Goal: Task Accomplishment & Management: Complete application form

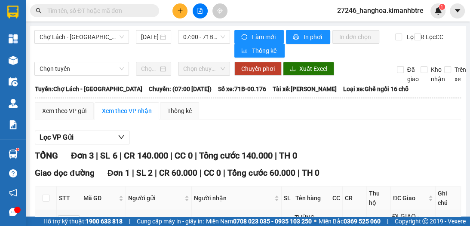
drag, startPoint x: 177, startPoint y: 11, endPoint x: 176, endPoint y: 18, distance: 6.5
click at [177, 12] on icon "plus" at bounding box center [180, 11] width 6 height 6
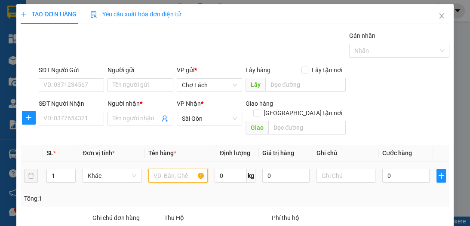
click at [157, 169] on input "text" at bounding box center [178, 176] width 59 height 14
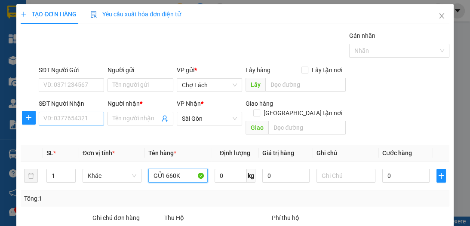
type input "GỬI 660K"
click at [87, 122] on input "SĐT Người Nhận" at bounding box center [71, 119] width 65 height 14
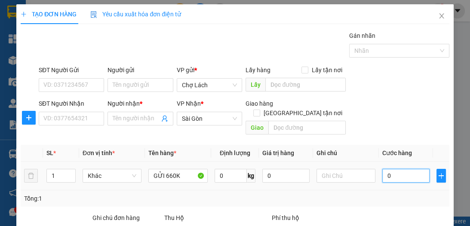
click at [390, 169] on input "0" at bounding box center [406, 176] width 47 height 14
type input "2"
type input "20"
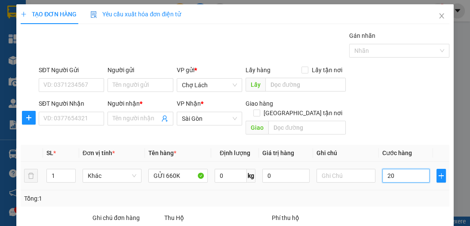
type input "20"
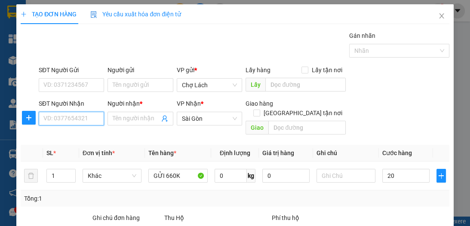
click at [83, 116] on input "SĐT Người Nhận" at bounding box center [71, 119] width 65 height 14
type input "20.000"
click at [87, 120] on input "SĐT Người Nhận" at bounding box center [71, 119] width 65 height 14
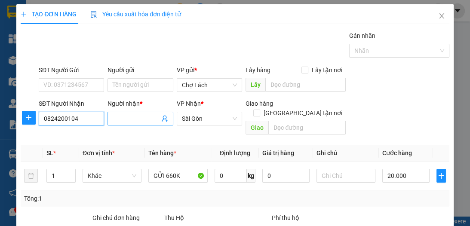
type input "0824200104"
click at [125, 118] on input "Người nhận *" at bounding box center [136, 118] width 46 height 9
type input "KHA"
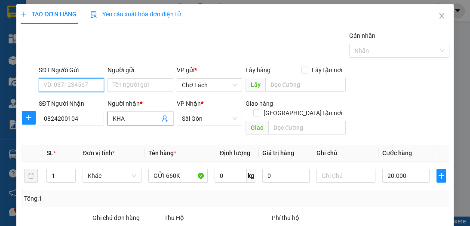
click at [86, 85] on input "SĐT Người Gửi" at bounding box center [71, 85] width 65 height 14
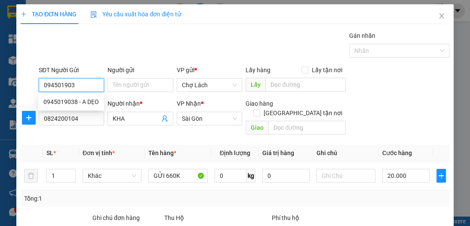
type input "0945019038"
click at [95, 100] on div "0945019038 - A DẸO" at bounding box center [71, 101] width 56 height 9
type input "A DẸO"
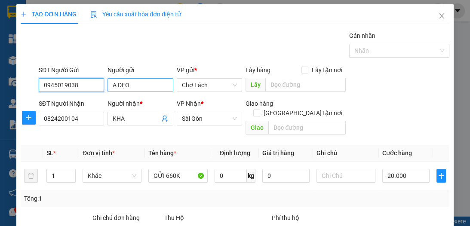
type input "0945019038"
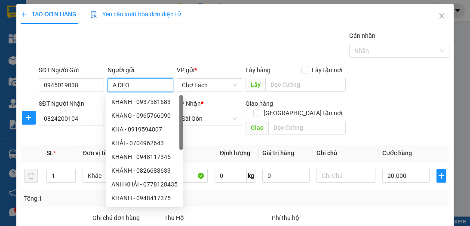
drag, startPoint x: 134, startPoint y: 86, endPoint x: 114, endPoint y: 85, distance: 20.7
click at [114, 85] on input "A DẸO" at bounding box center [140, 85] width 65 height 14
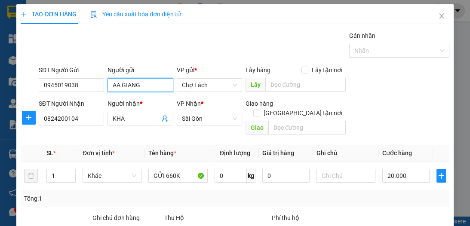
click at [121, 83] on input "AA GIANG" at bounding box center [140, 85] width 65 height 14
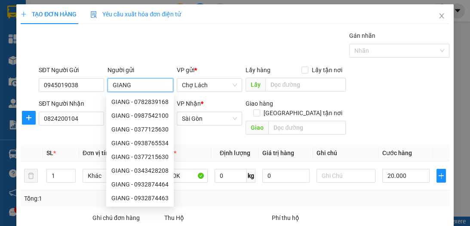
type input "GIANG"
click at [170, 52] on div "Gán nhãn Nhãn" at bounding box center [244, 46] width 415 height 30
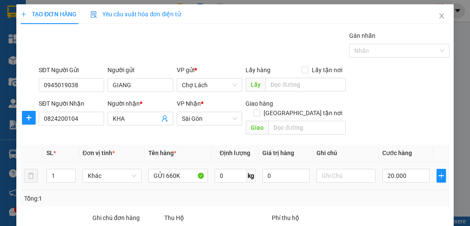
scroll to position [69, 0]
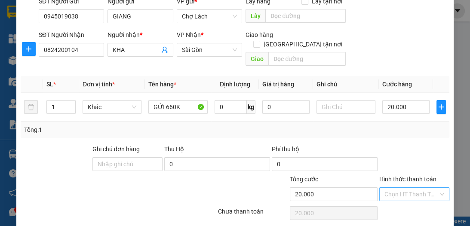
click at [405, 188] on input "Hình thức thanh toán" at bounding box center [412, 194] width 54 height 13
click at [405, 200] on div "Tại văn phòng" at bounding box center [409, 201] width 59 height 9
type input "0"
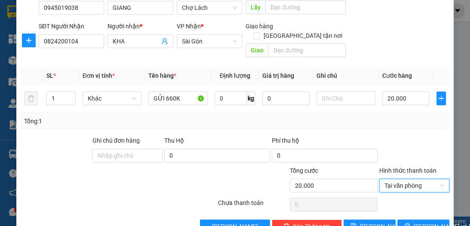
scroll to position [80, 0]
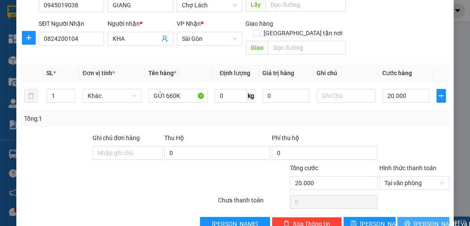
click at [420, 220] on span "[PERSON_NAME] và In" at bounding box center [444, 224] width 60 height 9
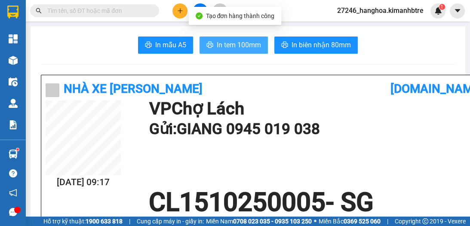
drag, startPoint x: 231, startPoint y: 48, endPoint x: 295, endPoint y: 36, distance: 65.3
click at [231, 48] on span "In tem 100mm" at bounding box center [239, 45] width 44 height 11
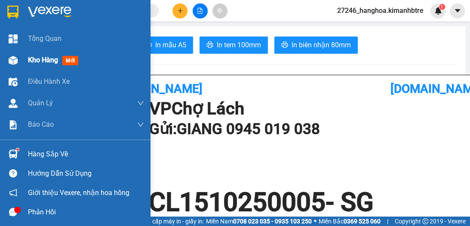
click at [37, 60] on span "Kho hàng" at bounding box center [43, 60] width 30 height 8
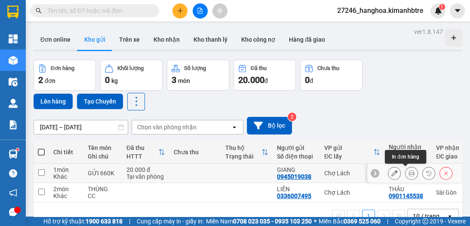
click at [409, 173] on icon at bounding box center [412, 173] width 6 height 6
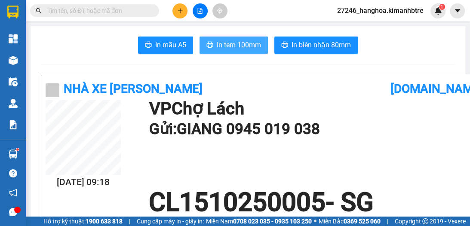
click at [241, 46] on span "In tem 100mm" at bounding box center [239, 45] width 44 height 11
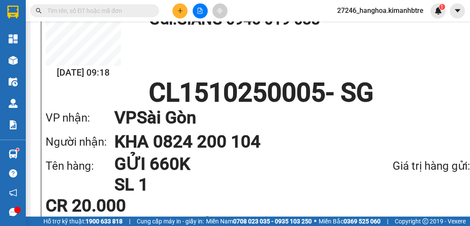
scroll to position [115, 0]
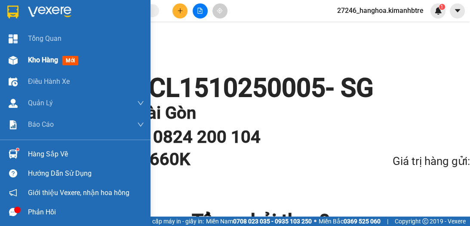
click at [41, 63] on span "Kho hàng" at bounding box center [43, 60] width 30 height 8
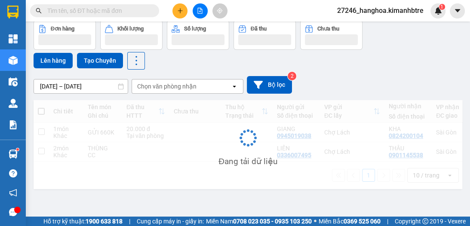
scroll to position [40, 0]
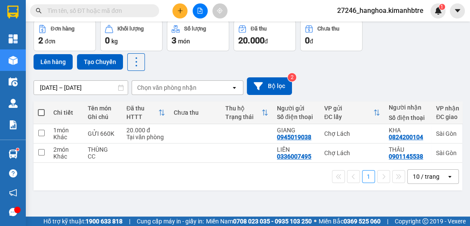
click at [430, 180] on div "10 / trang" at bounding box center [426, 177] width 27 height 9
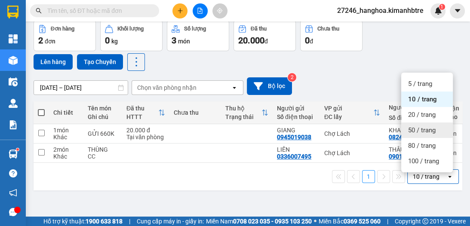
click at [420, 133] on span "50 / trang" at bounding box center [423, 130] width 28 height 9
